Goal: Task Accomplishment & Management: Complete application form

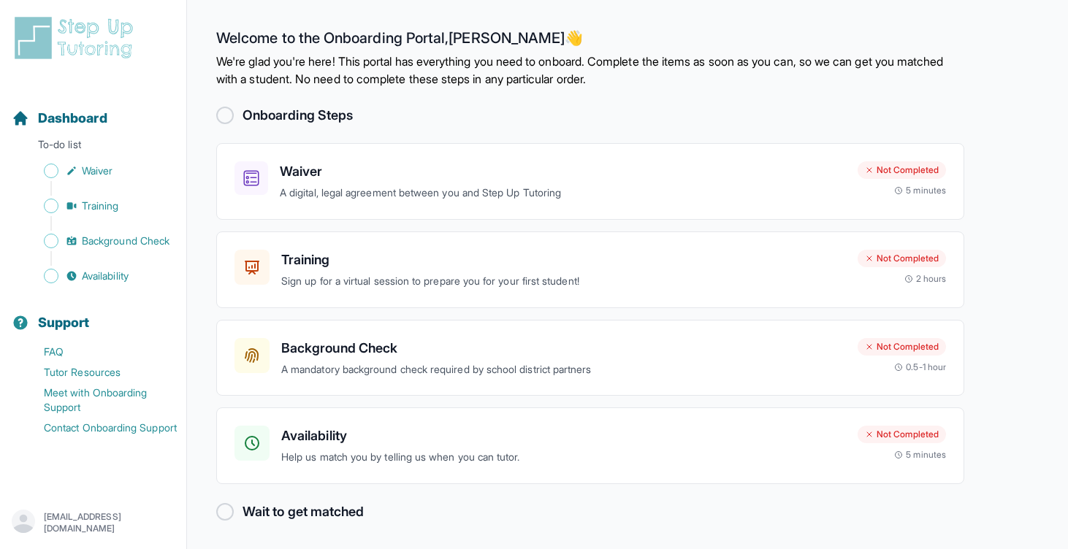
scroll to position [2, 0]
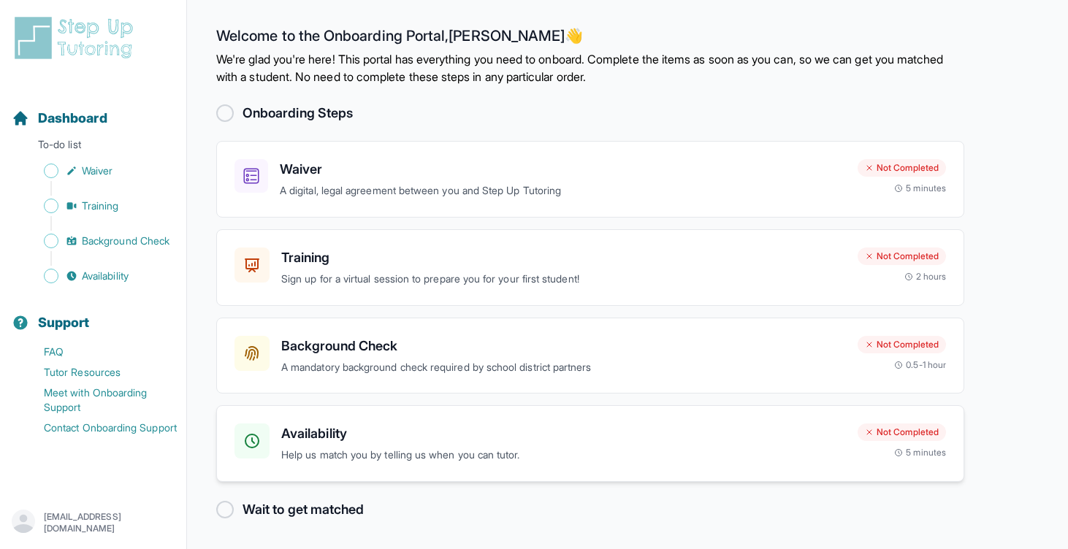
click at [461, 456] on p "Help us match you by telling us when you can tutor." at bounding box center [563, 455] width 564 height 17
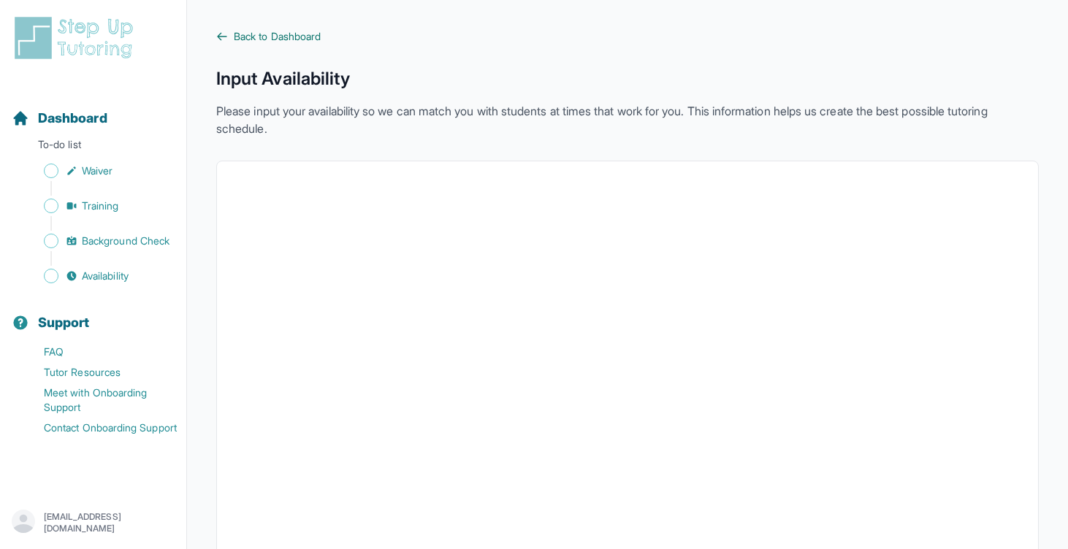
click at [252, 32] on span "Back to Dashboard" at bounding box center [277, 36] width 87 height 15
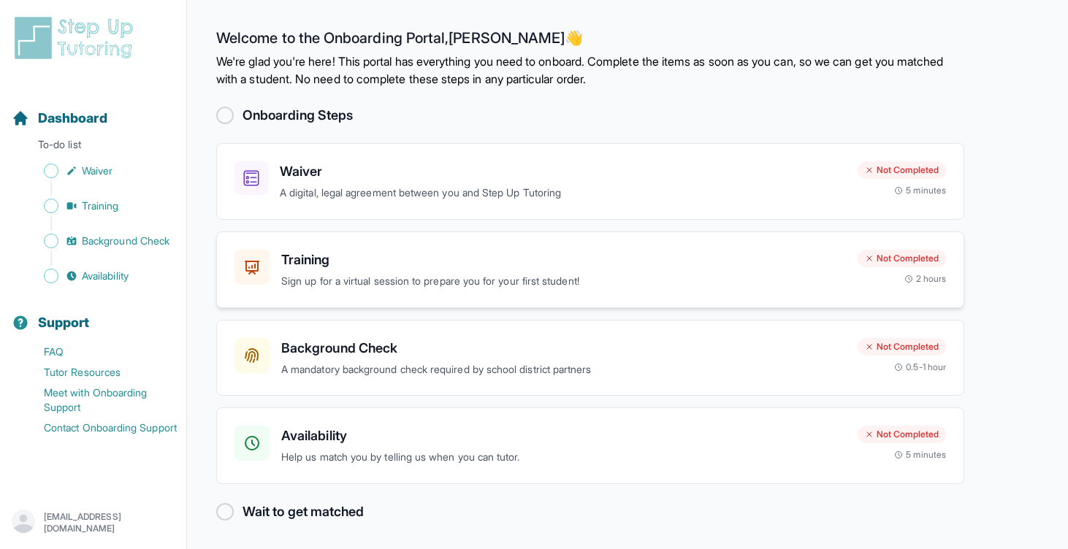
scroll to position [2, 0]
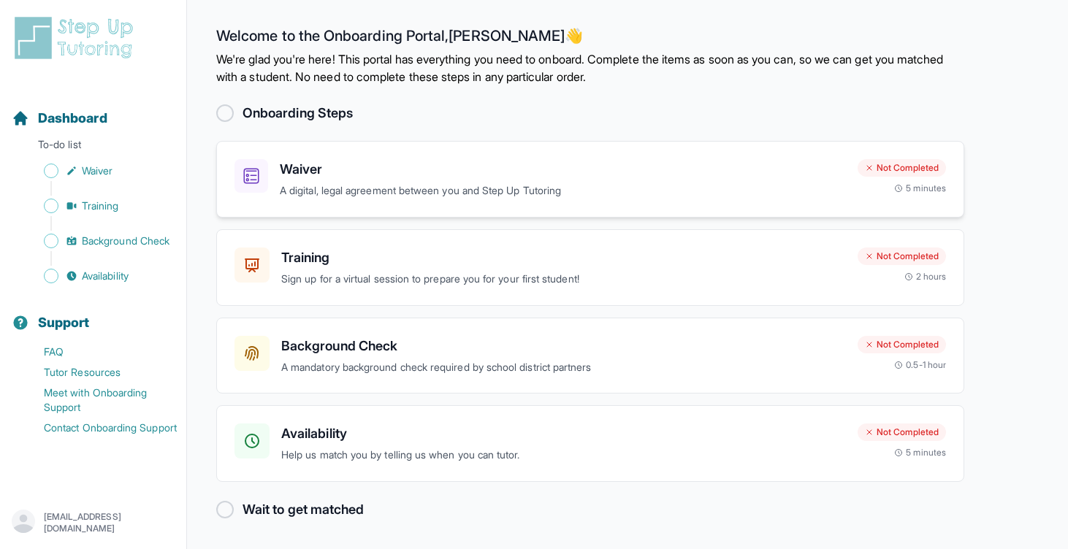
click at [598, 191] on p "A digital, legal agreement between you and Step Up Tutoring" at bounding box center [563, 191] width 566 height 17
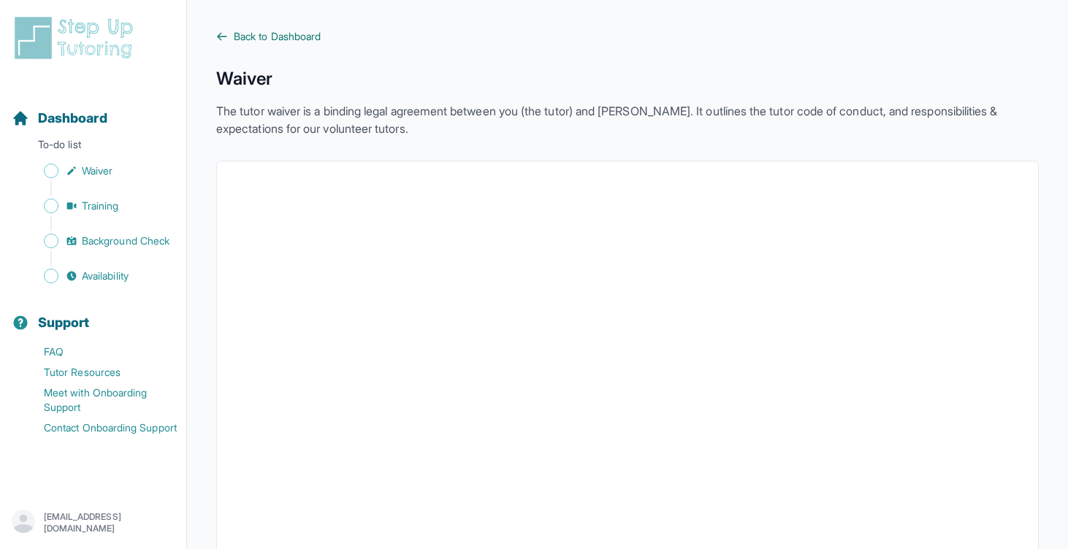
click at [288, 39] on span "Back to Dashboard" at bounding box center [277, 36] width 87 height 15
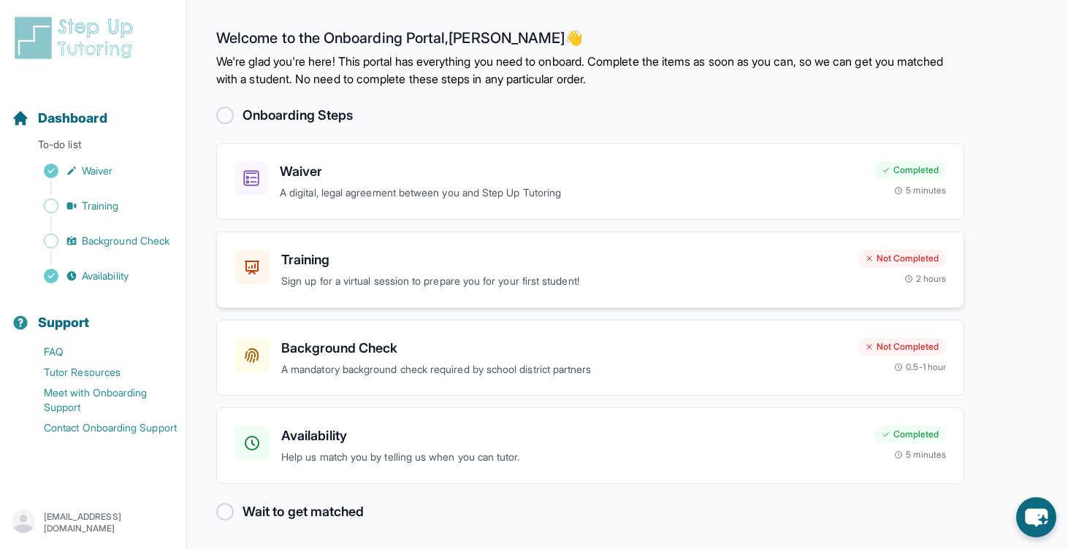
click at [410, 283] on p "Sign up for a virtual session to prepare you for your first student!" at bounding box center [563, 281] width 564 height 17
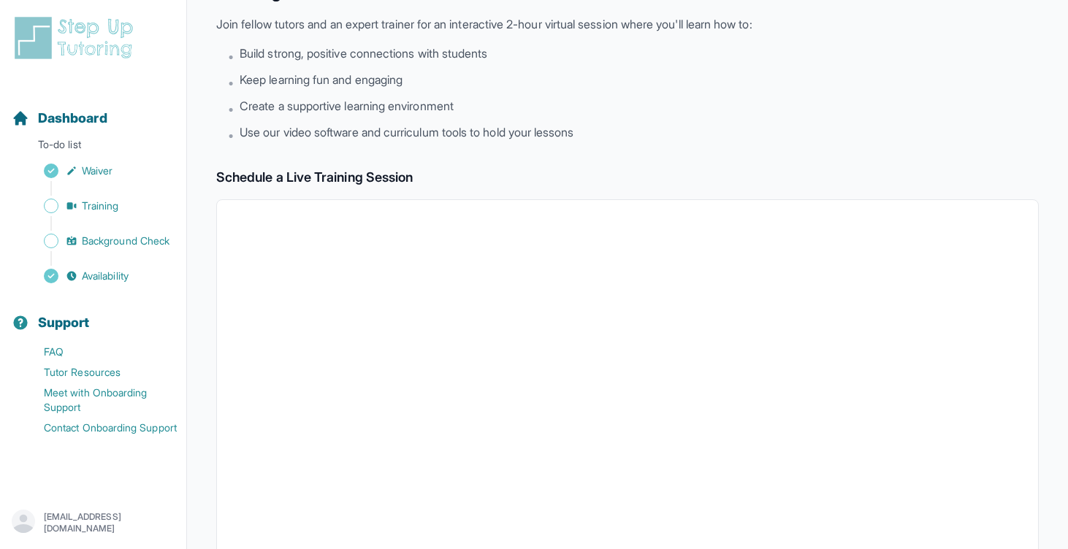
scroll to position [1, 0]
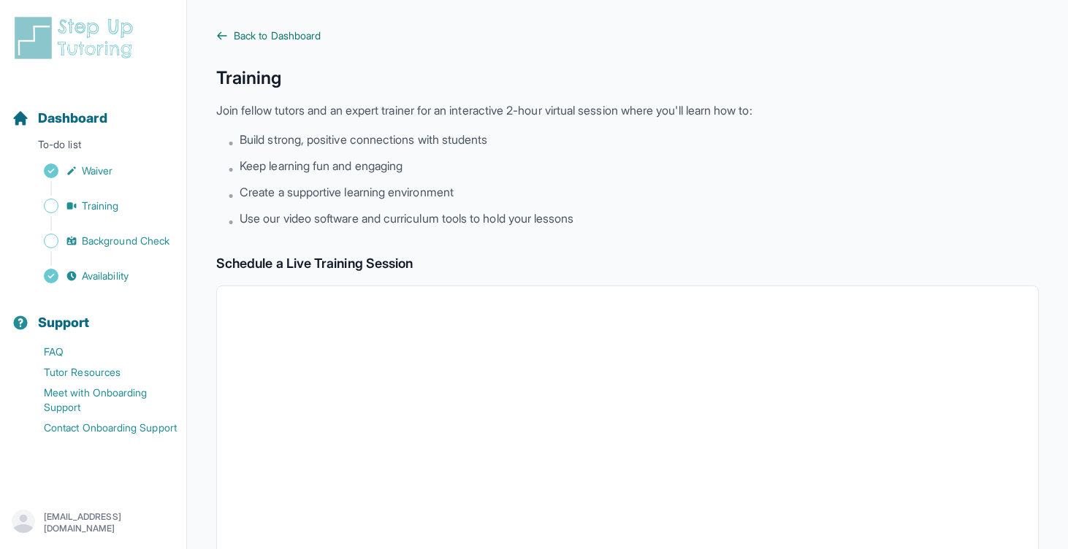
click at [260, 31] on span "Back to Dashboard" at bounding box center [277, 35] width 87 height 15
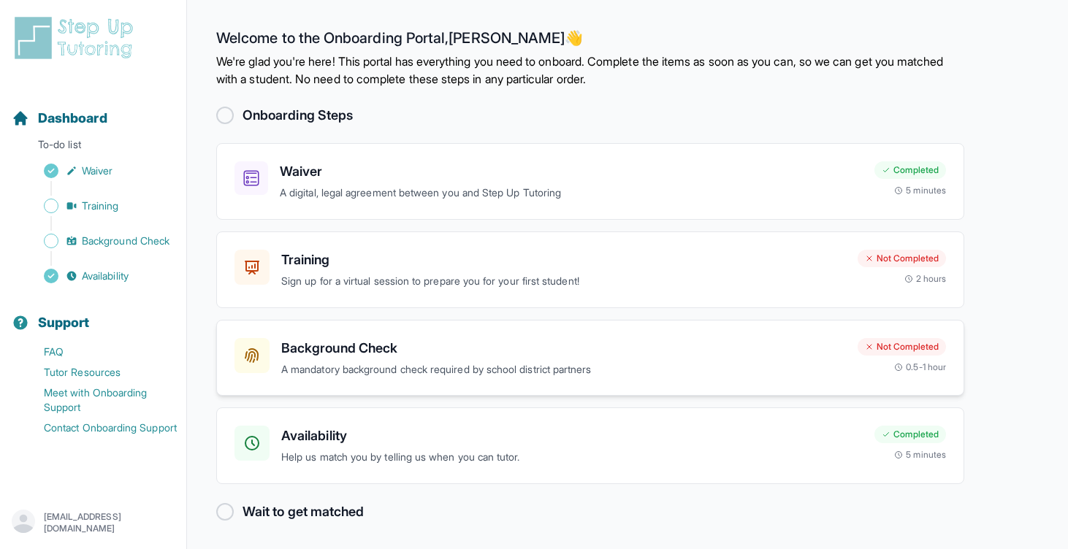
click at [407, 360] on div "Background Check A mandatory background check required by school district partn…" at bounding box center [563, 358] width 564 height 40
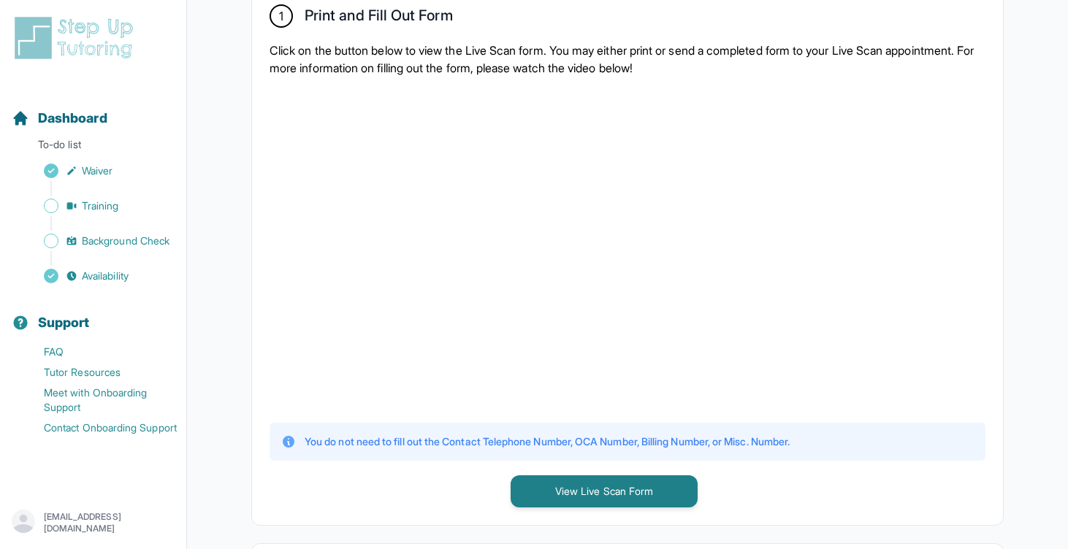
scroll to position [316, 0]
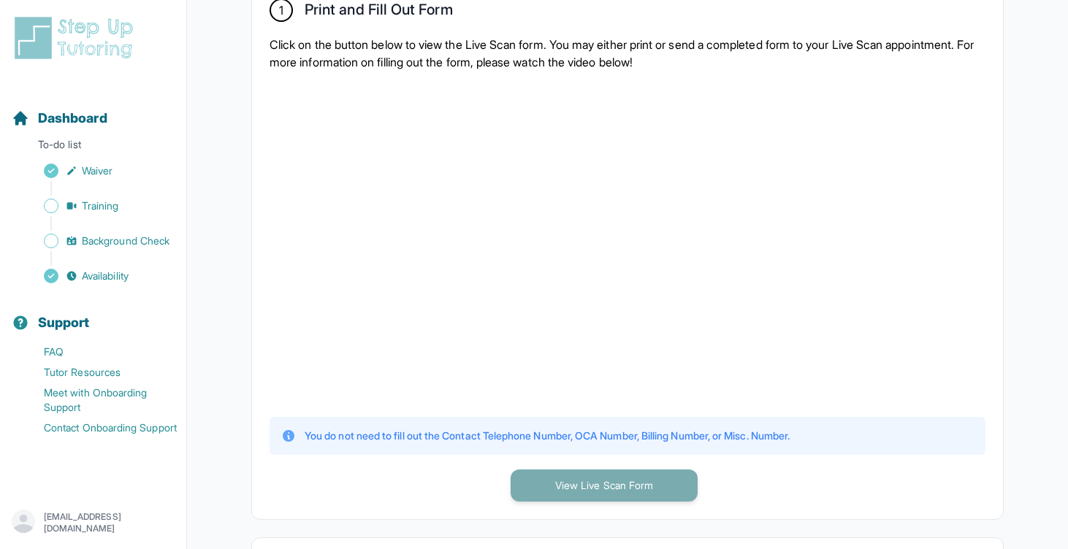
click at [570, 485] on button "View Live Scan Form" at bounding box center [603, 486] width 187 height 32
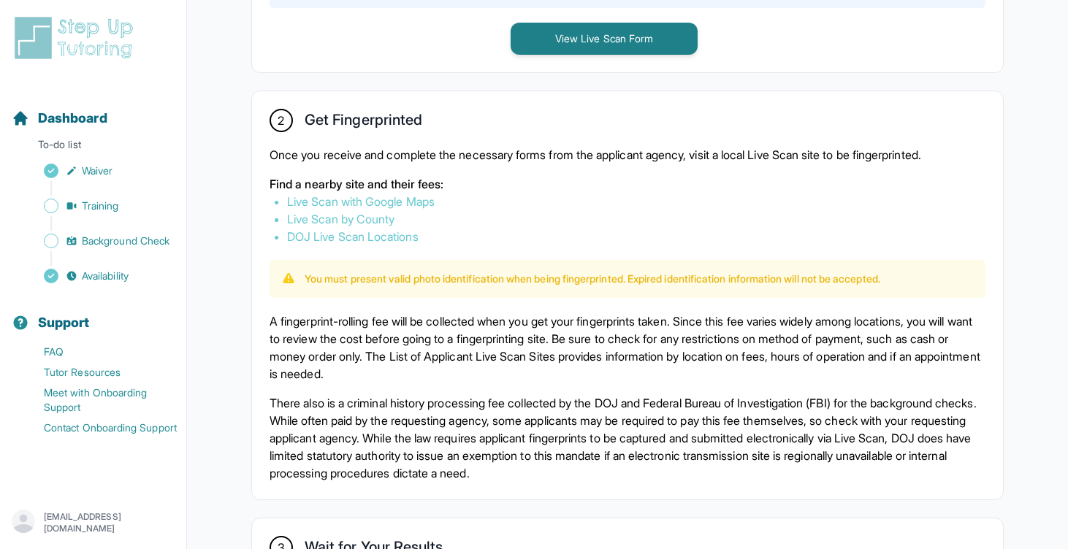
scroll to position [765, 0]
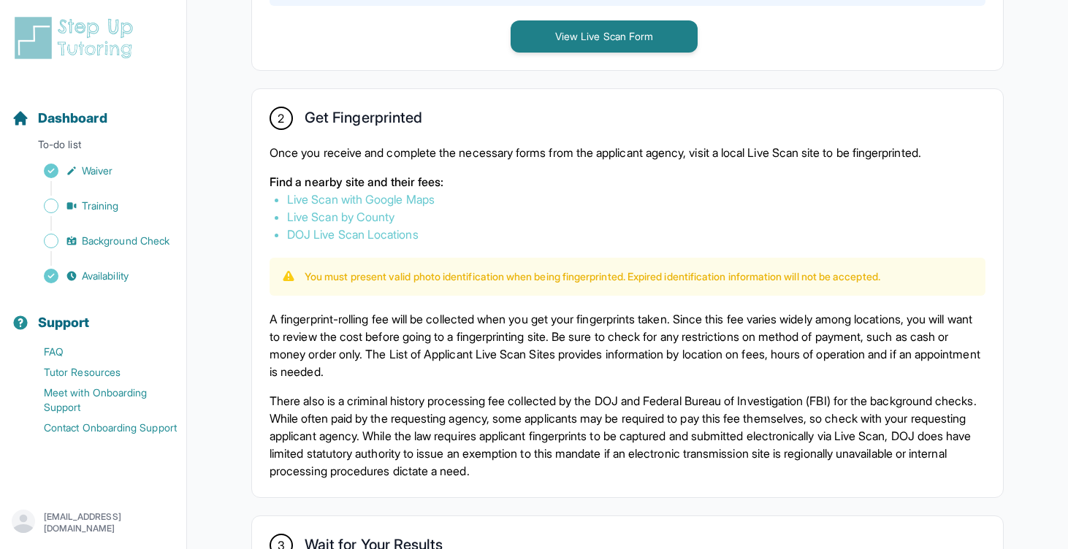
click at [410, 196] on link "Live Scan with Google Maps" at bounding box center [360, 199] width 147 height 15
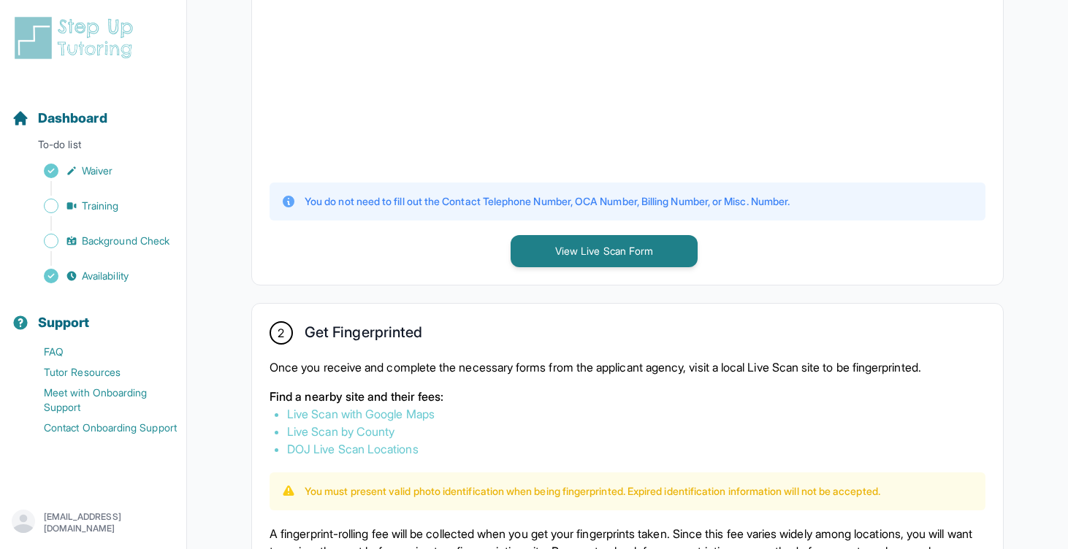
scroll to position [0, 0]
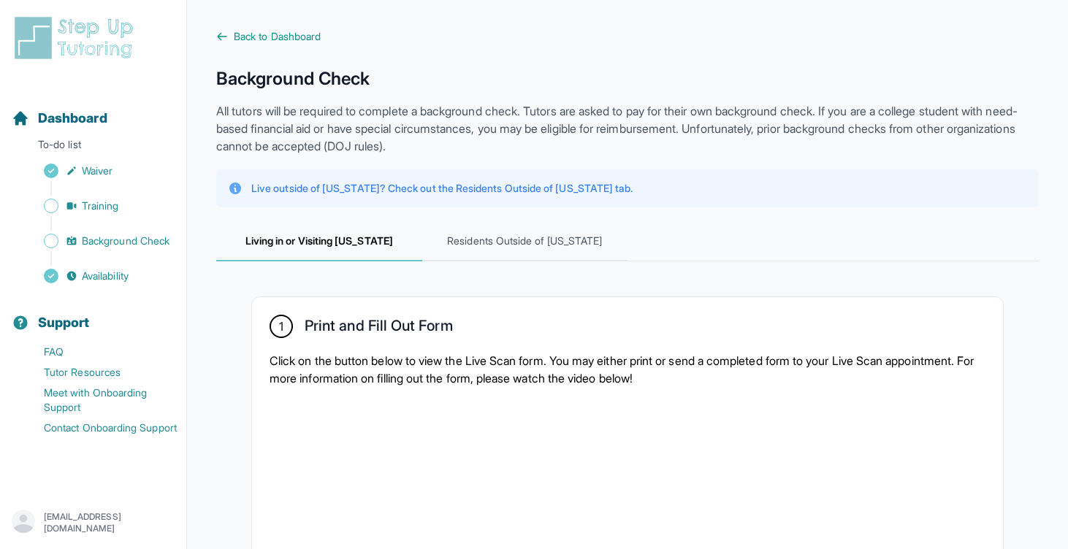
click at [256, 36] on span "Back to Dashboard" at bounding box center [277, 36] width 87 height 15
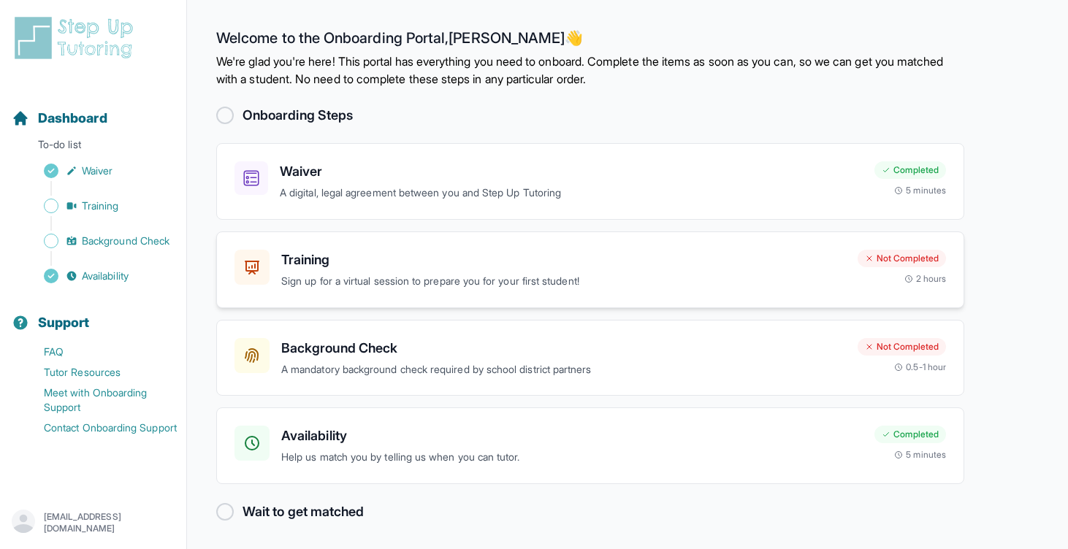
scroll to position [2, 0]
